Goal: Navigation & Orientation: Find specific page/section

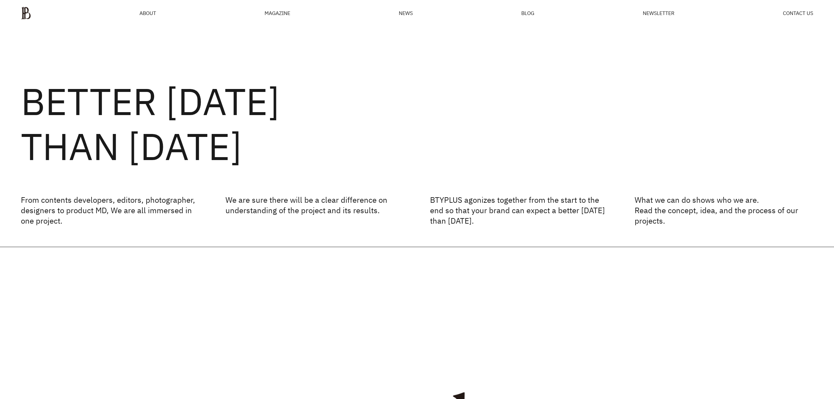
drag, startPoint x: 465, startPoint y: 214, endPoint x: 610, endPoint y: 237, distance: 146.7
click at [610, 236] on div "BETTER TOMORROW THAN YESTERDAY From contents developers, editors, photographer,…" at bounding box center [417, 136] width 834 height 220
click at [610, 237] on div "BETTER TOMORROW THAN YESTERDAY From contents developers, editors, photographer,…" at bounding box center [417, 136] width 834 height 220
click at [142, 10] on span "ABOUT" at bounding box center [147, 12] width 17 height 5
